Goal: Navigation & Orientation: Find specific page/section

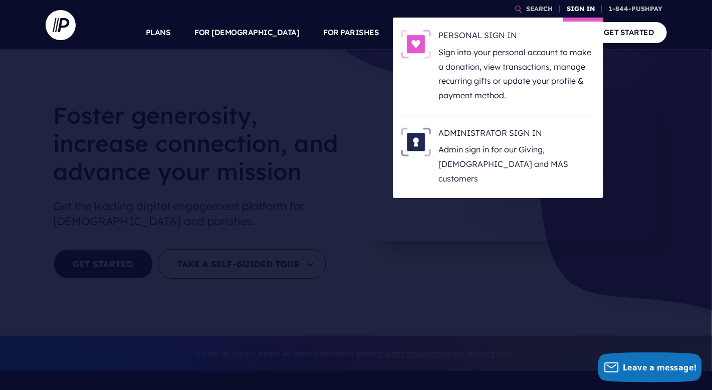
click at [589, 9] on link "SIGN IN" at bounding box center [581, 9] width 36 height 18
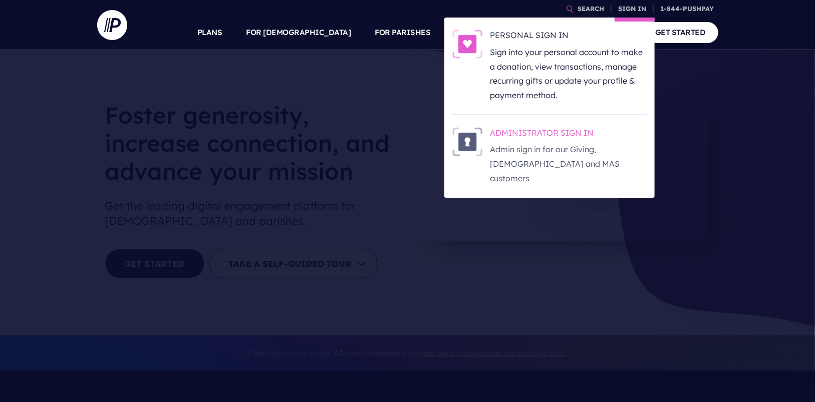
click at [536, 136] on h6 "ADMINISTRATOR SIGN IN" at bounding box center [568, 134] width 156 height 15
